Goal: Find specific page/section: Find specific page/section

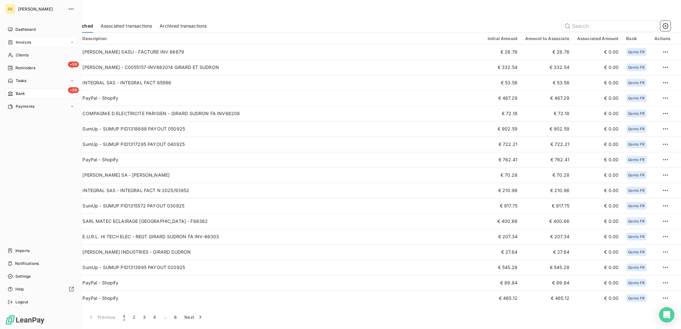
click at [39, 42] on div "Invoices" at bounding box center [40, 42] width 71 height 10
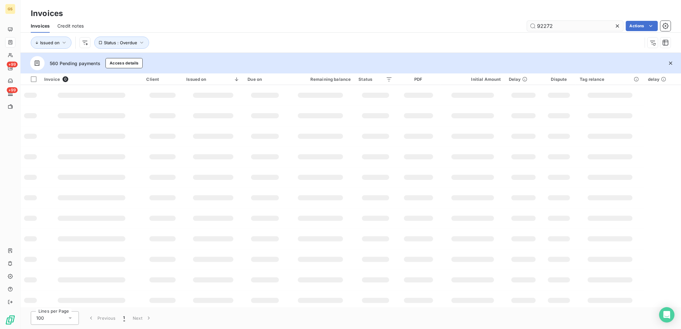
click at [570, 24] on input "92272" at bounding box center [575, 26] width 96 height 10
drag, startPoint x: 572, startPoint y: 24, endPoint x: 493, endPoint y: 24, distance: 78.5
click at [493, 24] on div "92272 Actions" at bounding box center [380, 26] width 579 height 10
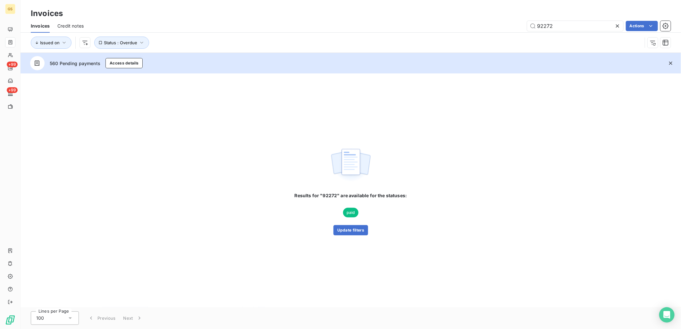
click at [672, 63] on icon "button" at bounding box center [671, 63] width 6 height 6
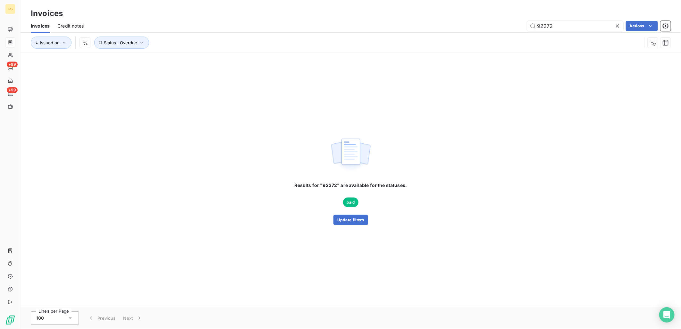
click at [402, 227] on div "Results for "92272" are available for the statuses: paid Update filters" at bounding box center [351, 180] width 660 height 254
click at [348, 222] on button "Update filters" at bounding box center [350, 220] width 35 height 10
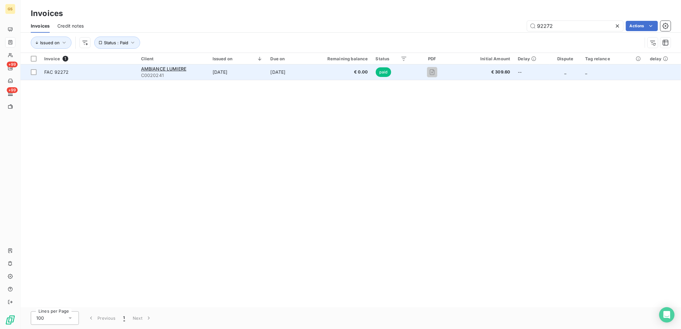
click at [211, 71] on td "[DATE]" at bounding box center [238, 71] width 58 height 15
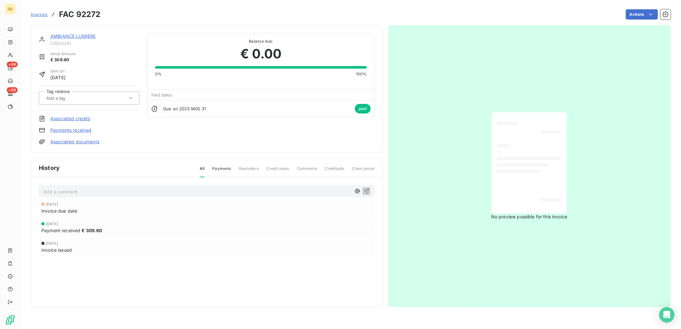
click at [76, 139] on link "Associated documents" at bounding box center [74, 142] width 49 height 6
